Goal: Task Accomplishment & Management: Manage account settings

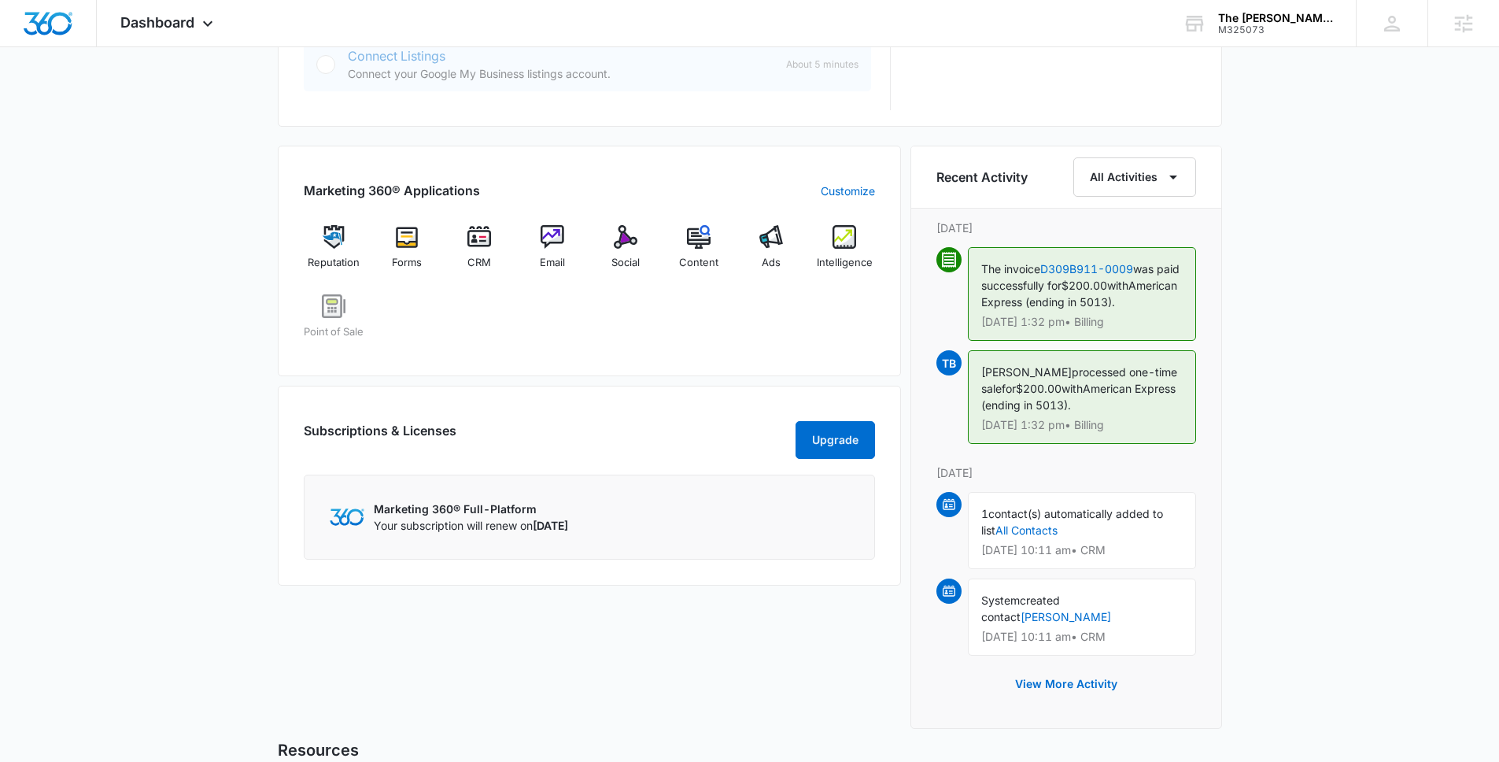
scroll to position [944, 0]
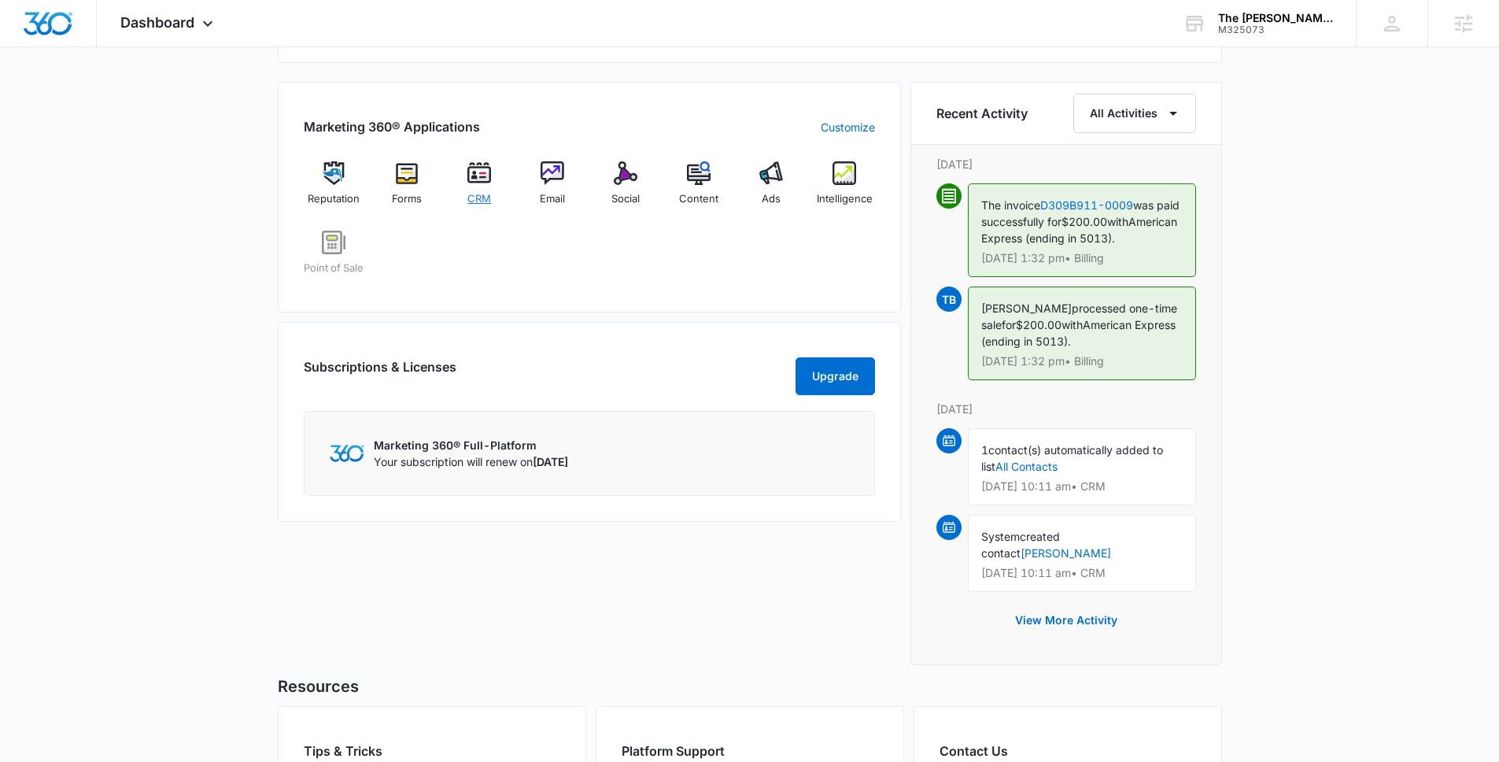
click at [476, 192] on span "CRM" at bounding box center [479, 199] width 24 height 16
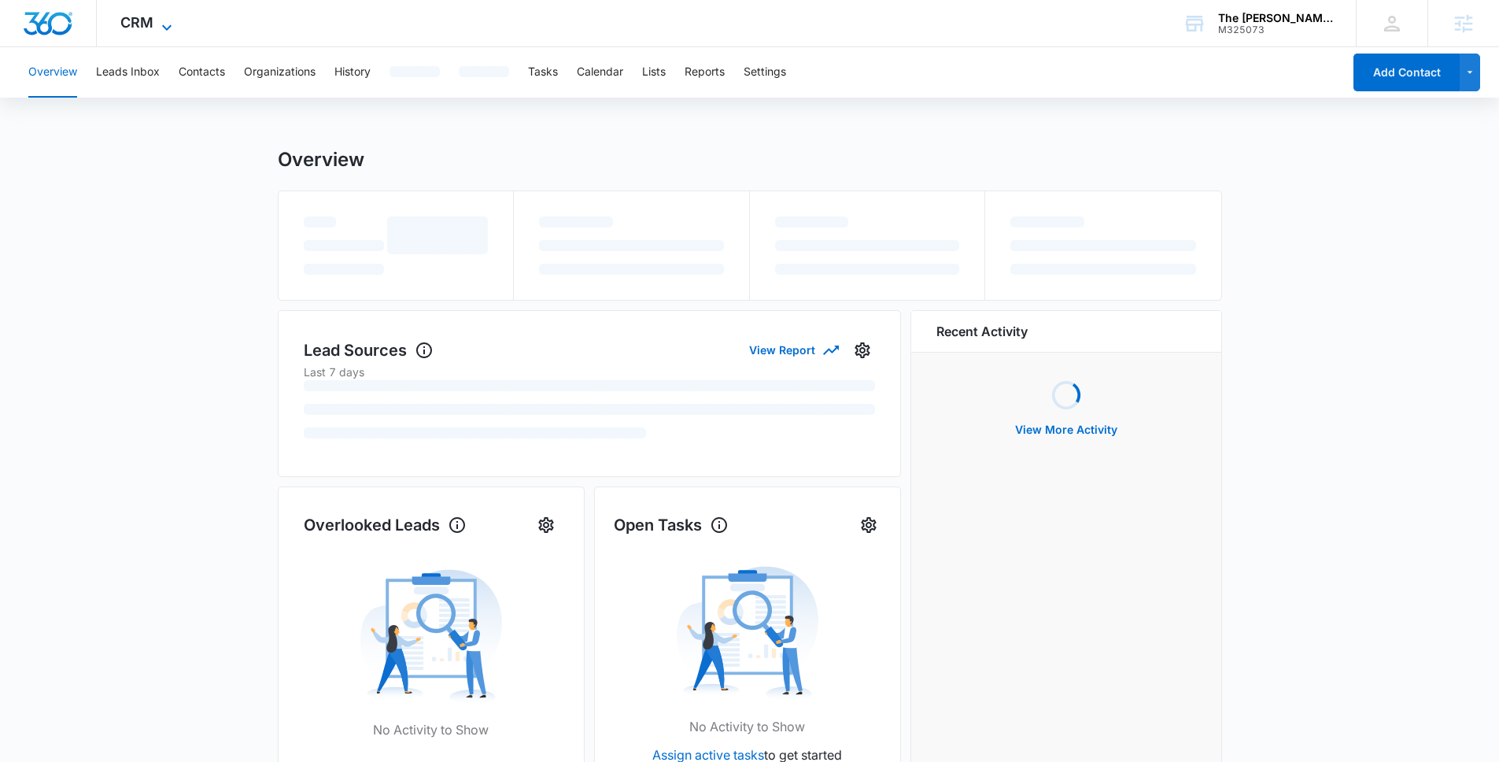
click at [150, 20] on span "CRM" at bounding box center [136, 22] width 33 height 17
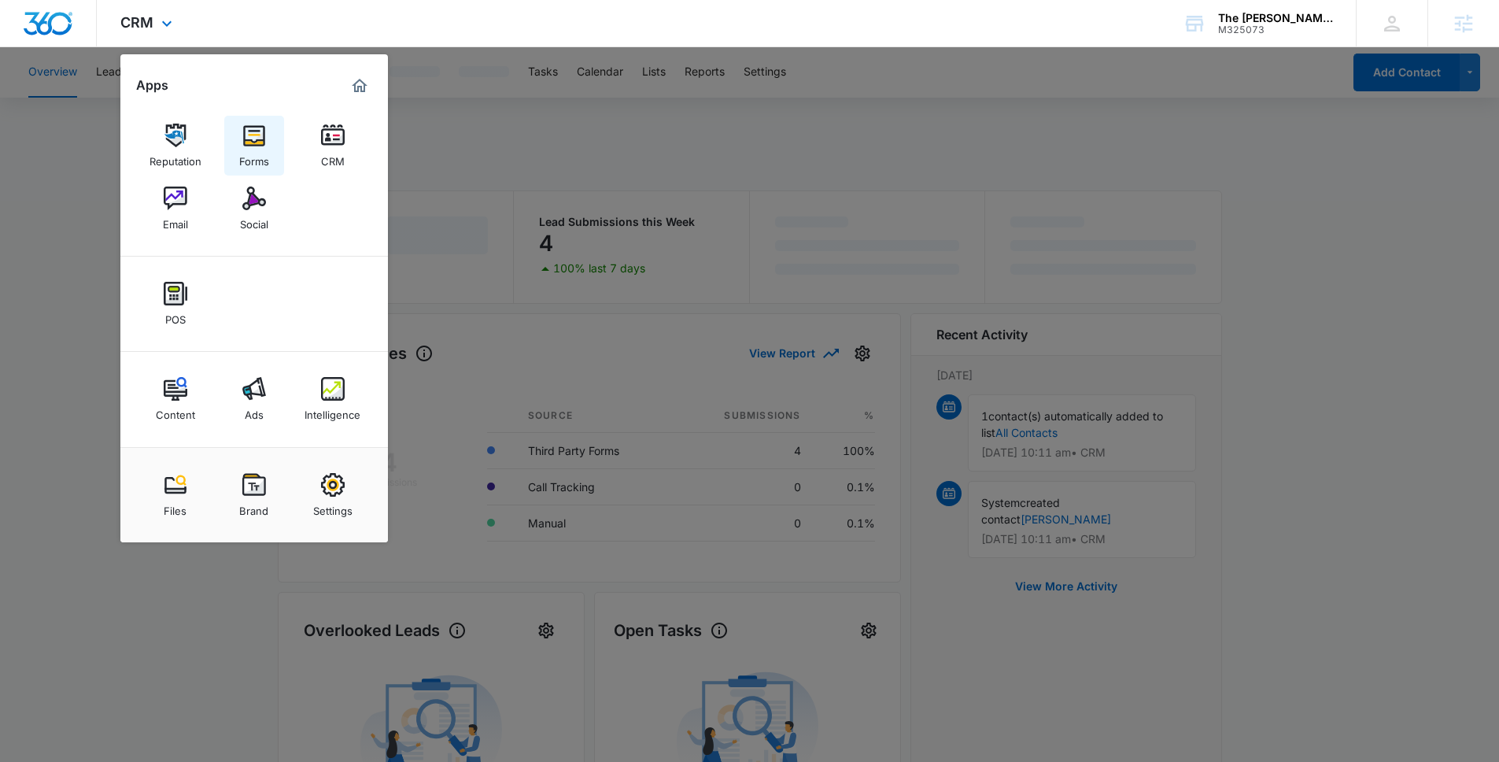
click at [246, 147] on div "Forms" at bounding box center [254, 157] width 30 height 20
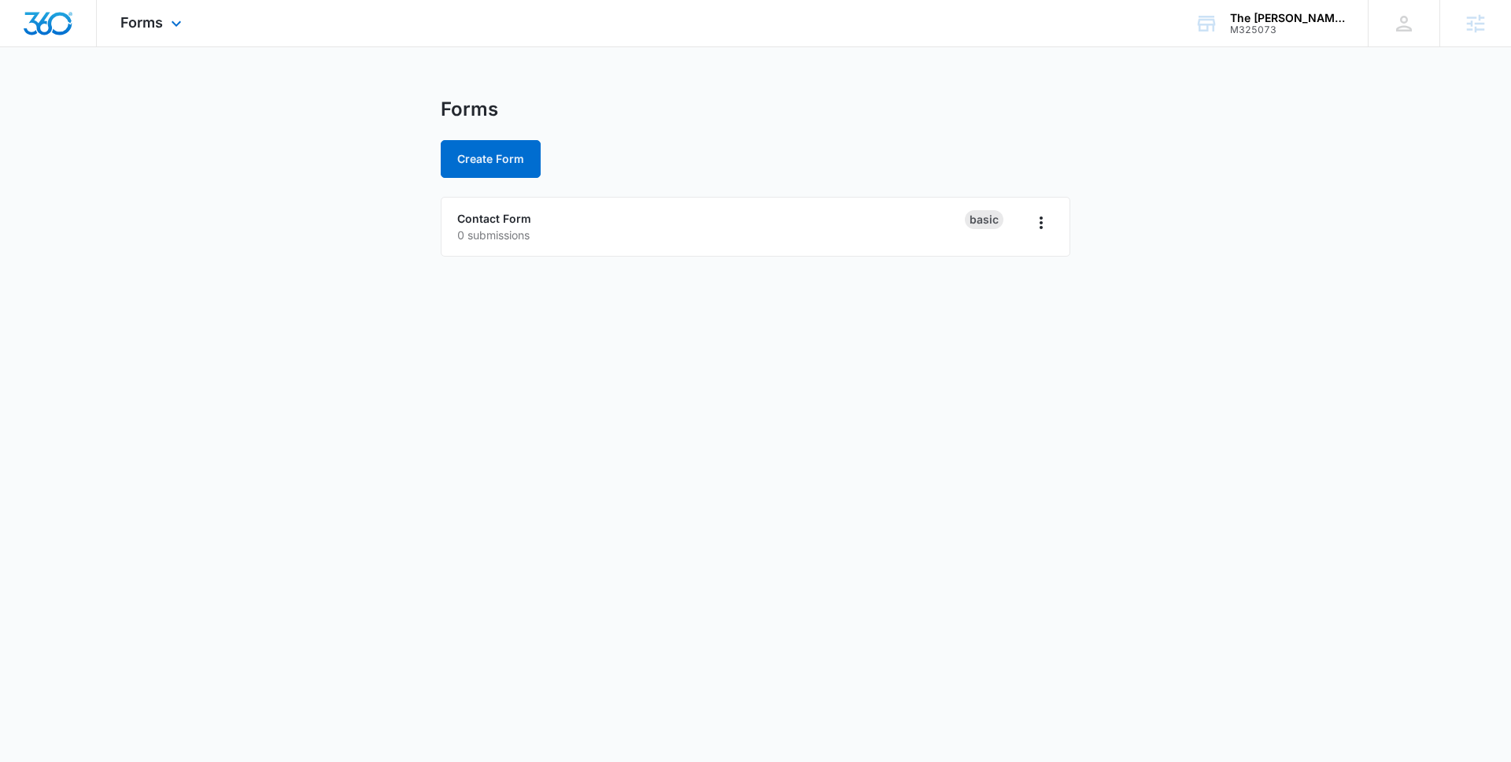
click at [128, 43] on div "Forms Apps Reputation Forms CRM Email Social POS Content Ads Intelligence Files…" at bounding box center [153, 23] width 113 height 46
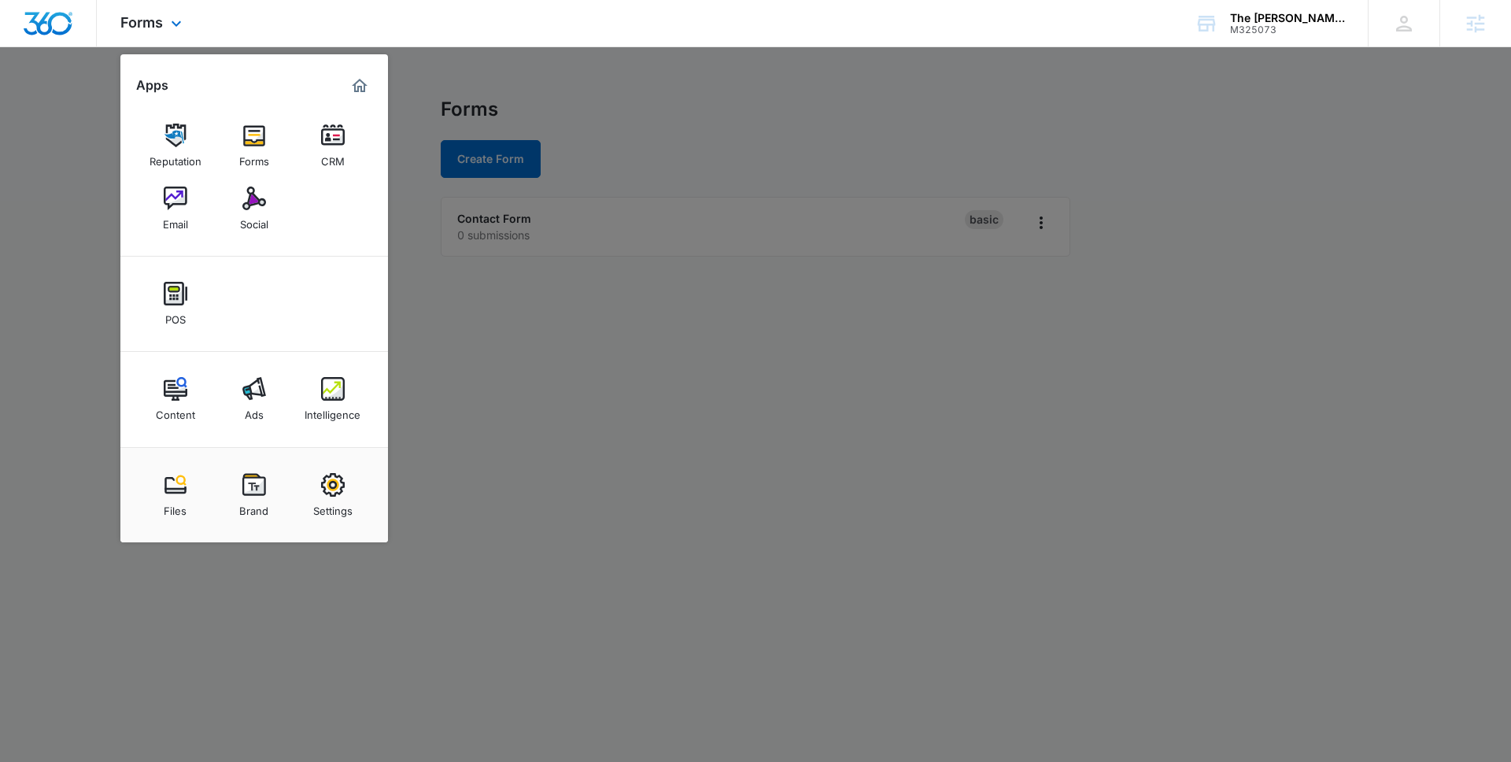
click at [151, 35] on div "Forms Apps Reputation Forms CRM Email Social POS Content Ads Intelligence Files…" at bounding box center [153, 23] width 113 height 46
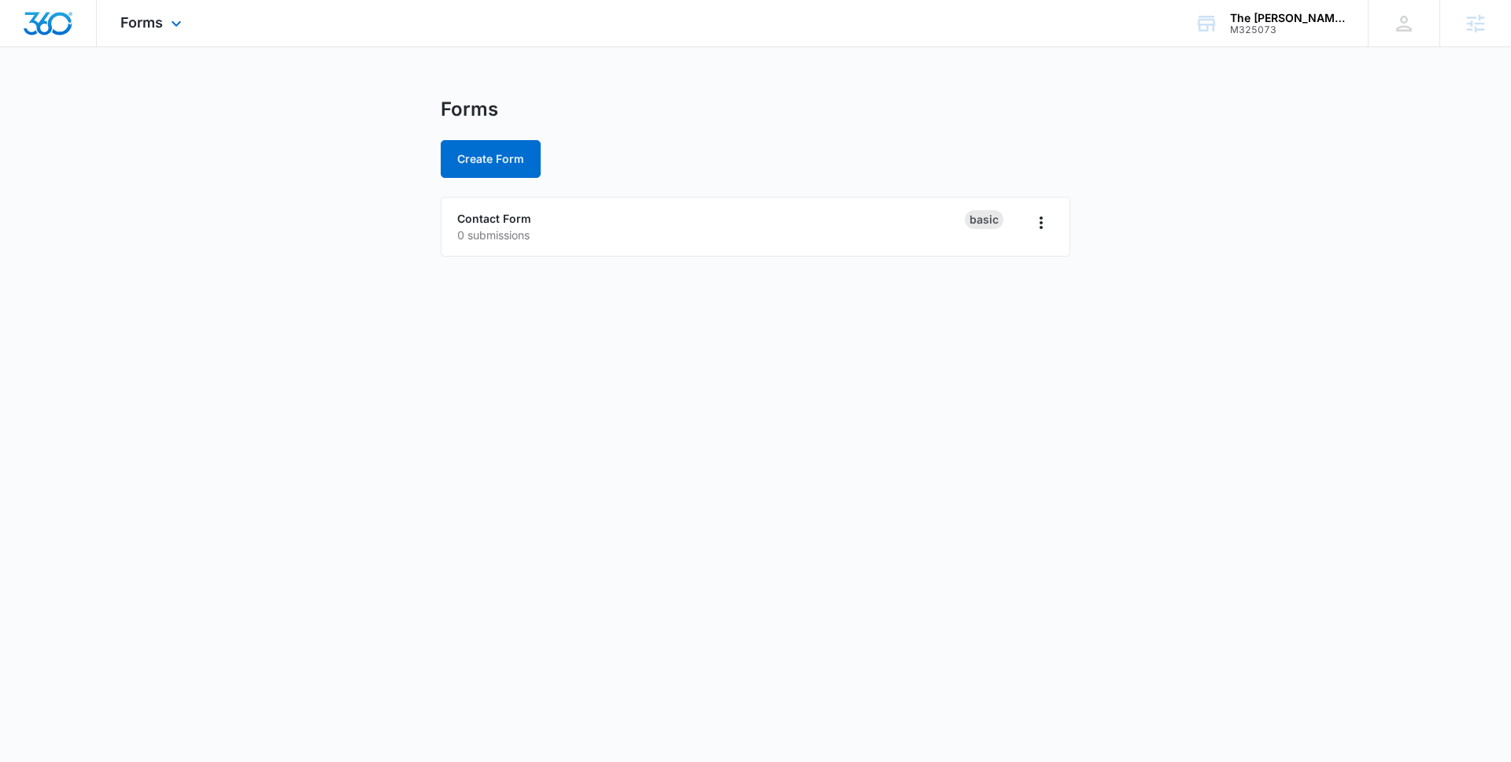
drag, startPoint x: 153, startPoint y: 16, endPoint x: 234, endPoint y: 76, distance: 101.2
click at [153, 16] on span "Forms" at bounding box center [141, 22] width 42 height 17
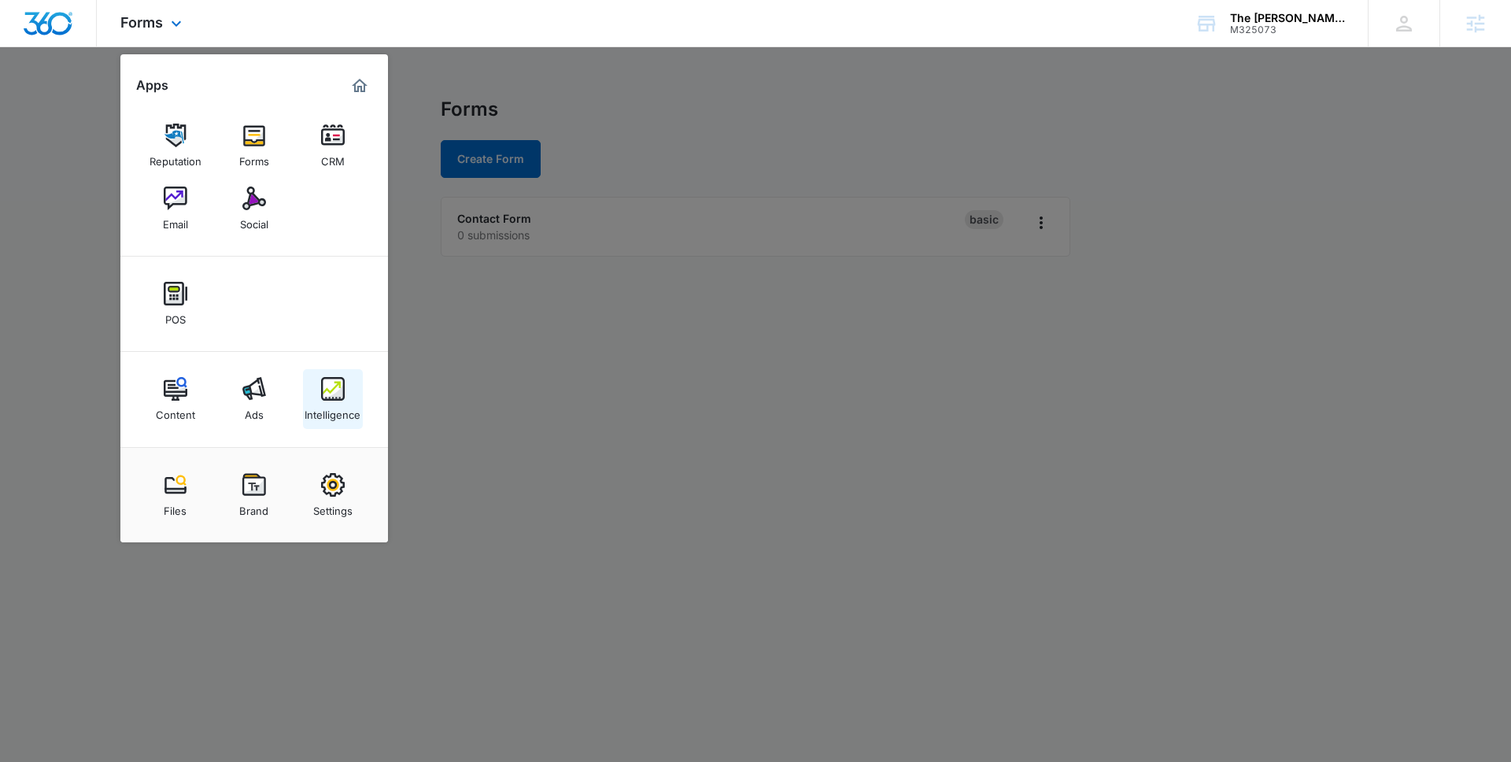
click at [350, 397] on link "Intelligence" at bounding box center [333, 399] width 60 height 60
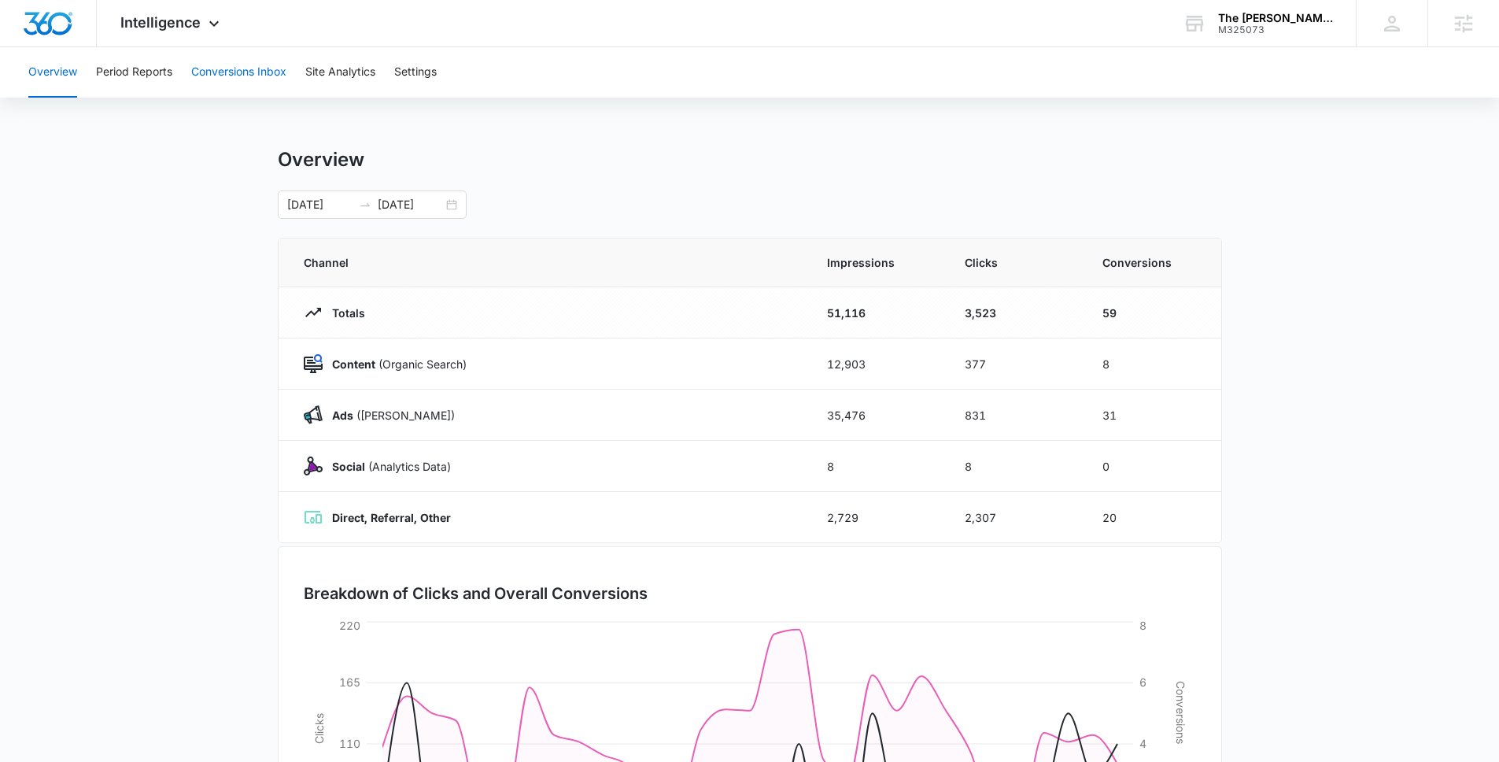
click at [246, 87] on button "Conversions Inbox" at bounding box center [238, 72] width 95 height 50
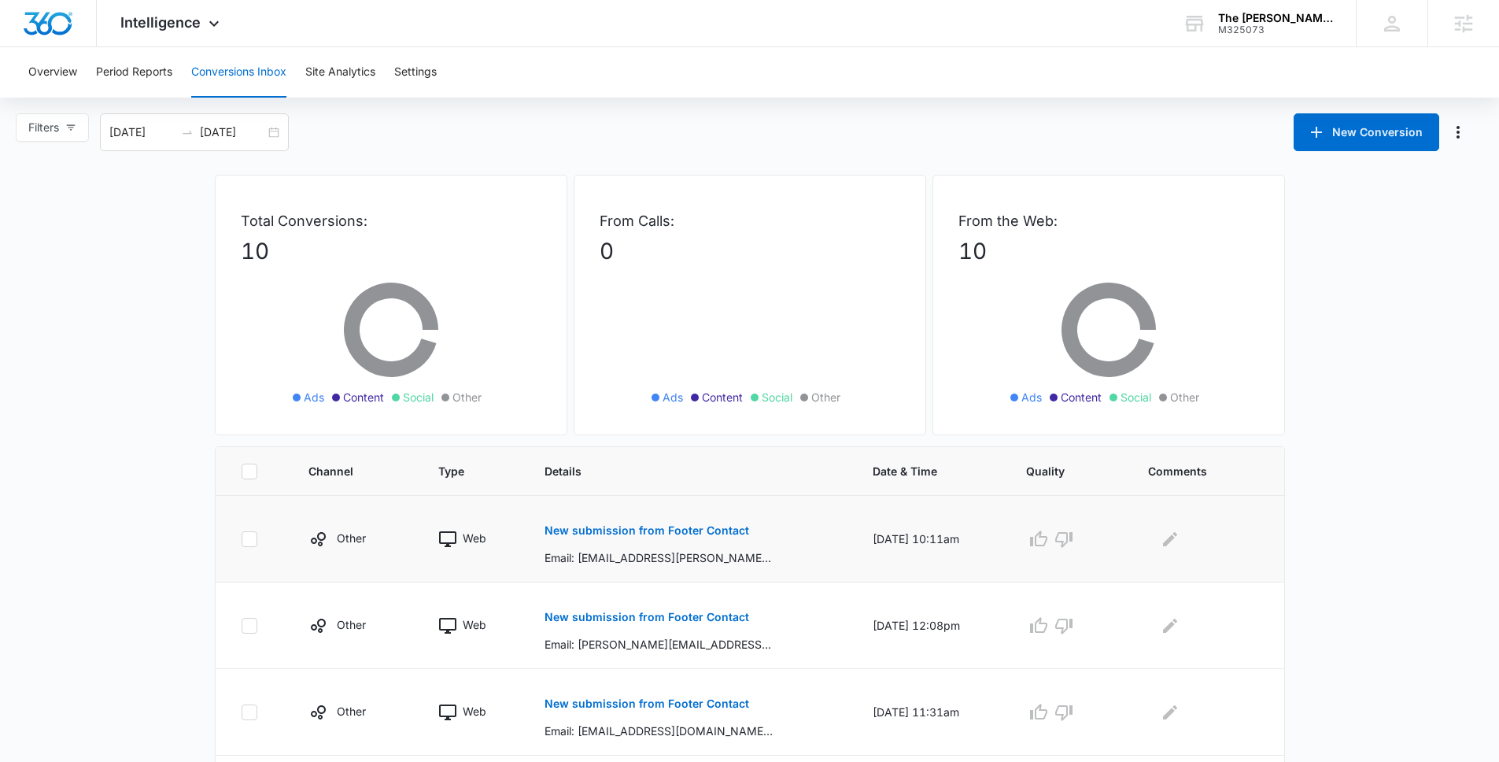
click at [723, 532] on p "New submission from Footer Contact" at bounding box center [647, 530] width 205 height 11
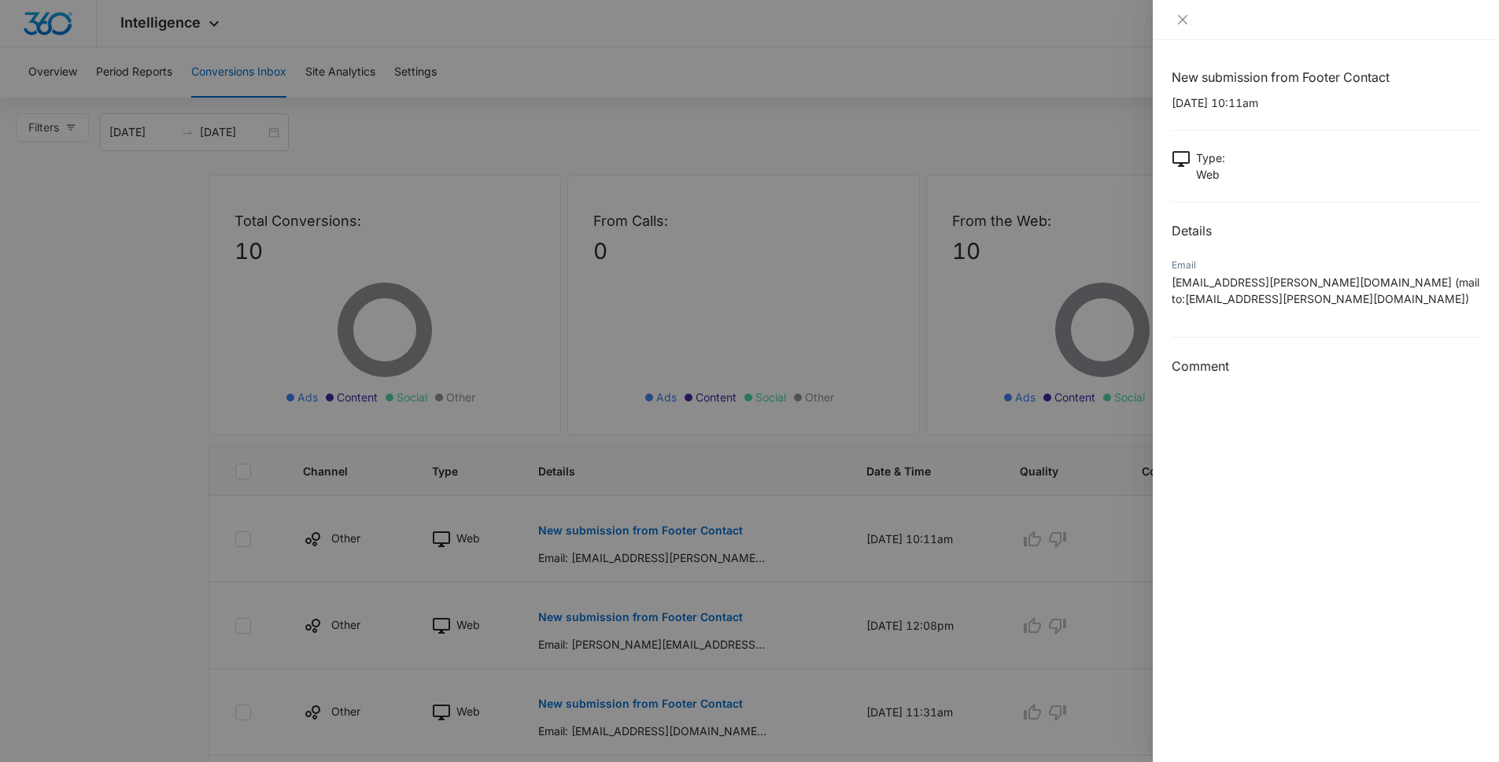
click at [182, 358] on div at bounding box center [749, 381] width 1499 height 762
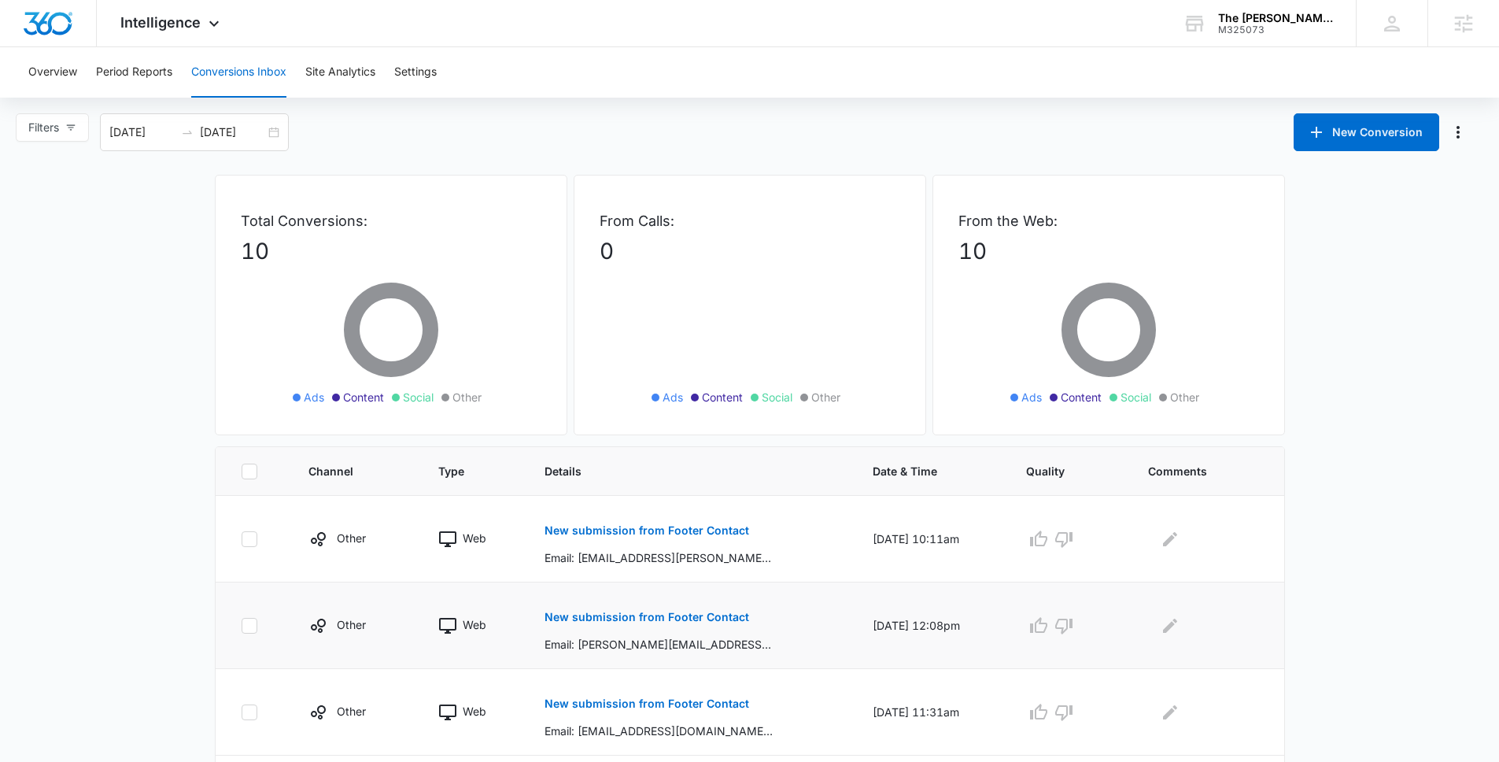
click at [631, 626] on button "New submission from Footer Contact" at bounding box center [647, 617] width 205 height 38
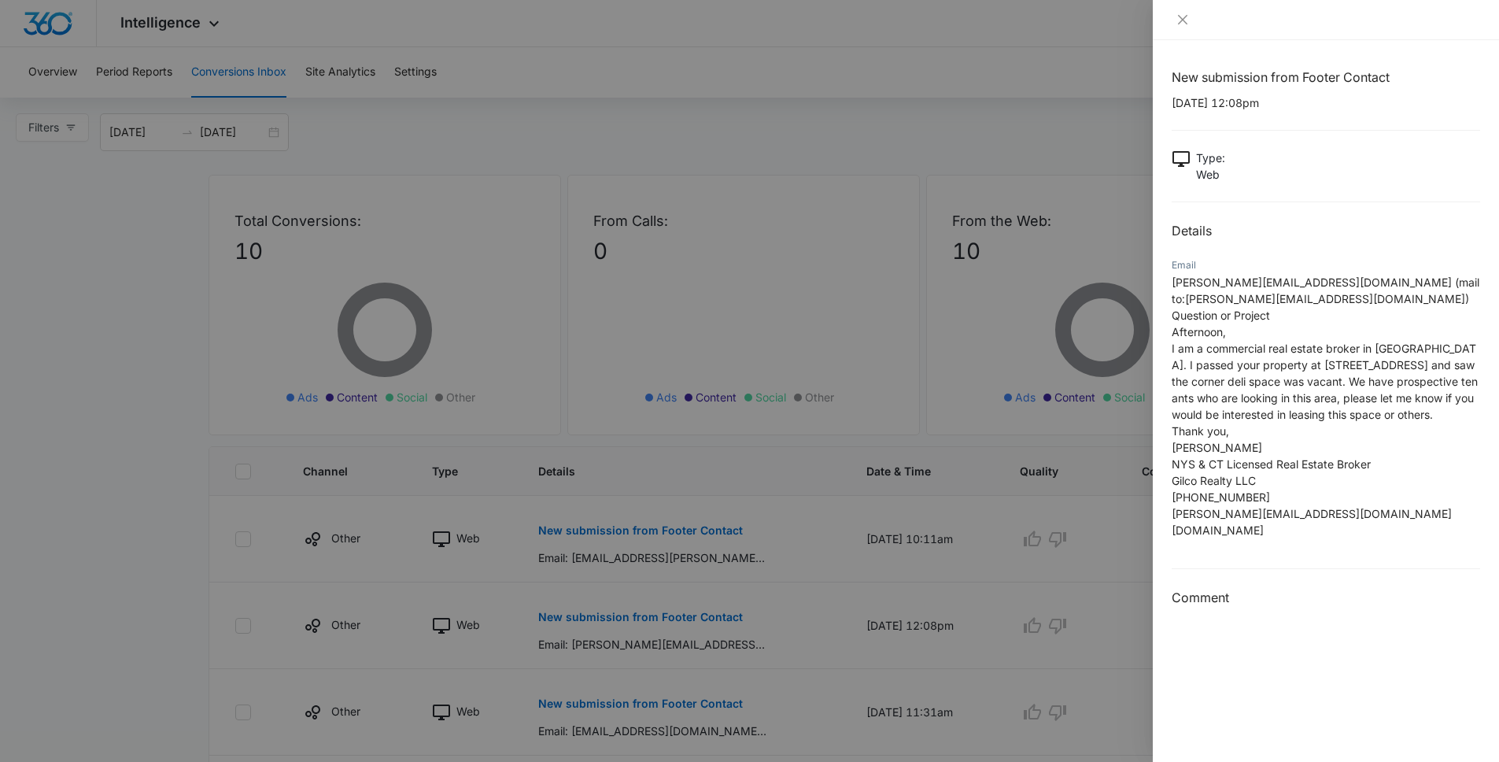
click at [201, 360] on div at bounding box center [749, 381] width 1499 height 762
